Goal: Task Accomplishment & Management: Use online tool/utility

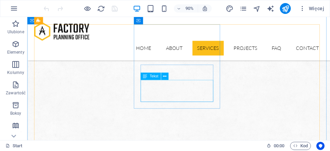
scroll to position [572, 0]
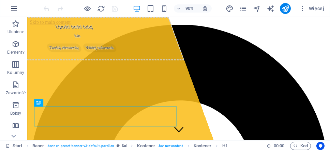
click at [13, 7] on icon "button" at bounding box center [14, 8] width 8 height 8
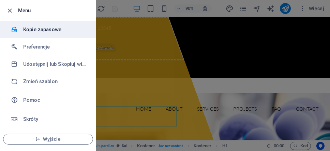
click at [33, 29] on h6 "Kopie zapasowe" at bounding box center [54, 30] width 63 height 8
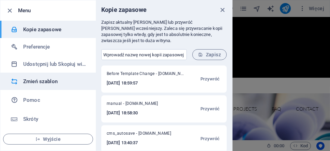
click at [43, 81] on h6 "Zmień szablon" at bounding box center [54, 82] width 63 height 8
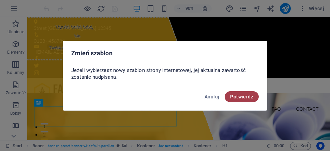
click at [247, 101] on button "Potwierdź" at bounding box center [241, 97] width 34 height 11
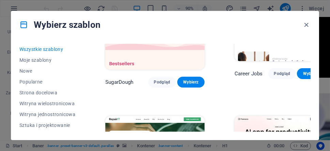
scroll to position [190, 0]
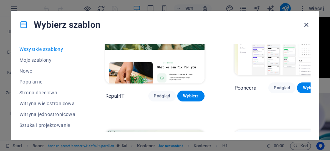
click at [309, 26] on icon "button" at bounding box center [306, 25] width 8 height 8
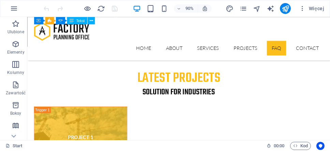
scroll to position [2451, 0]
